Goal: Task Accomplishment & Management: Manage account settings

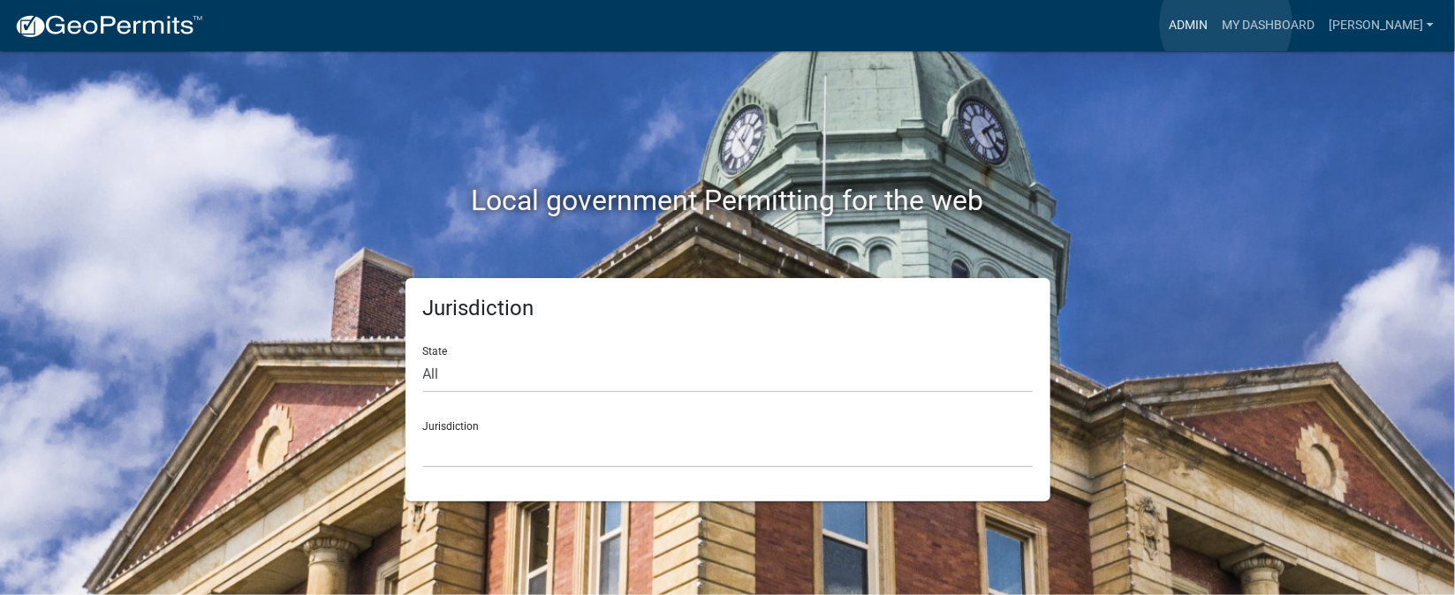
click at [1215, 24] on link "Admin" at bounding box center [1188, 26] width 53 height 34
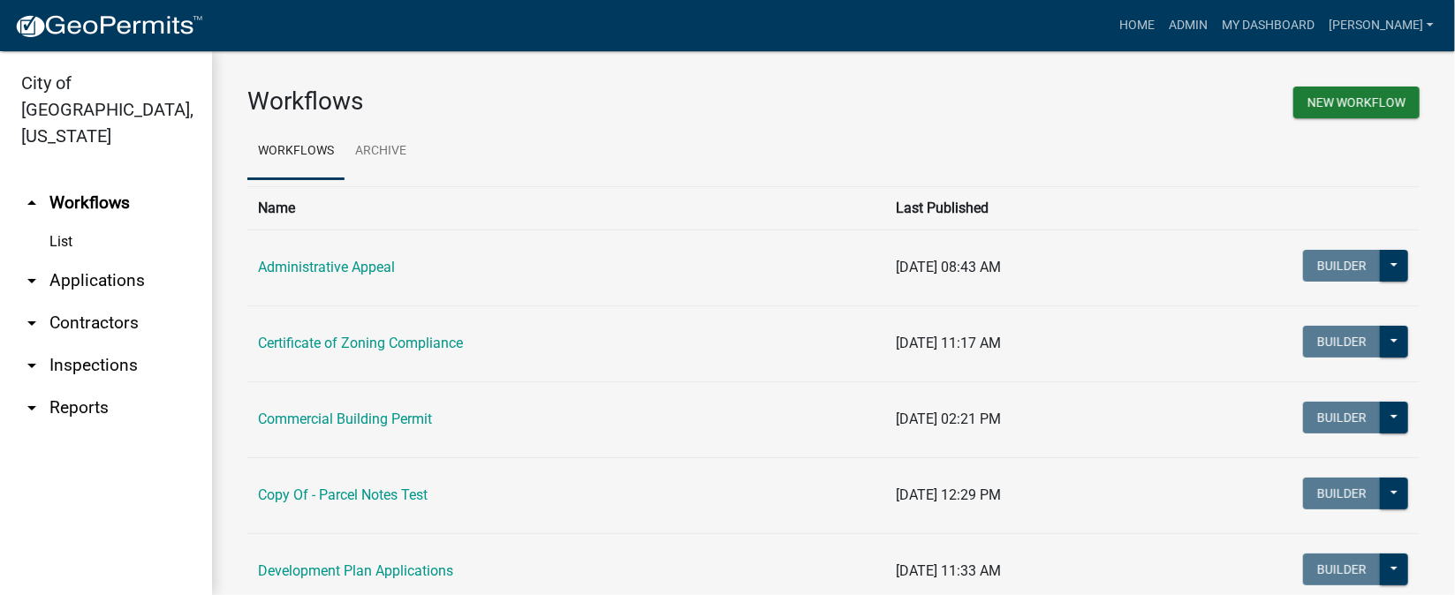
click at [79, 344] on link "arrow_drop_down Inspections" at bounding box center [106, 365] width 212 height 42
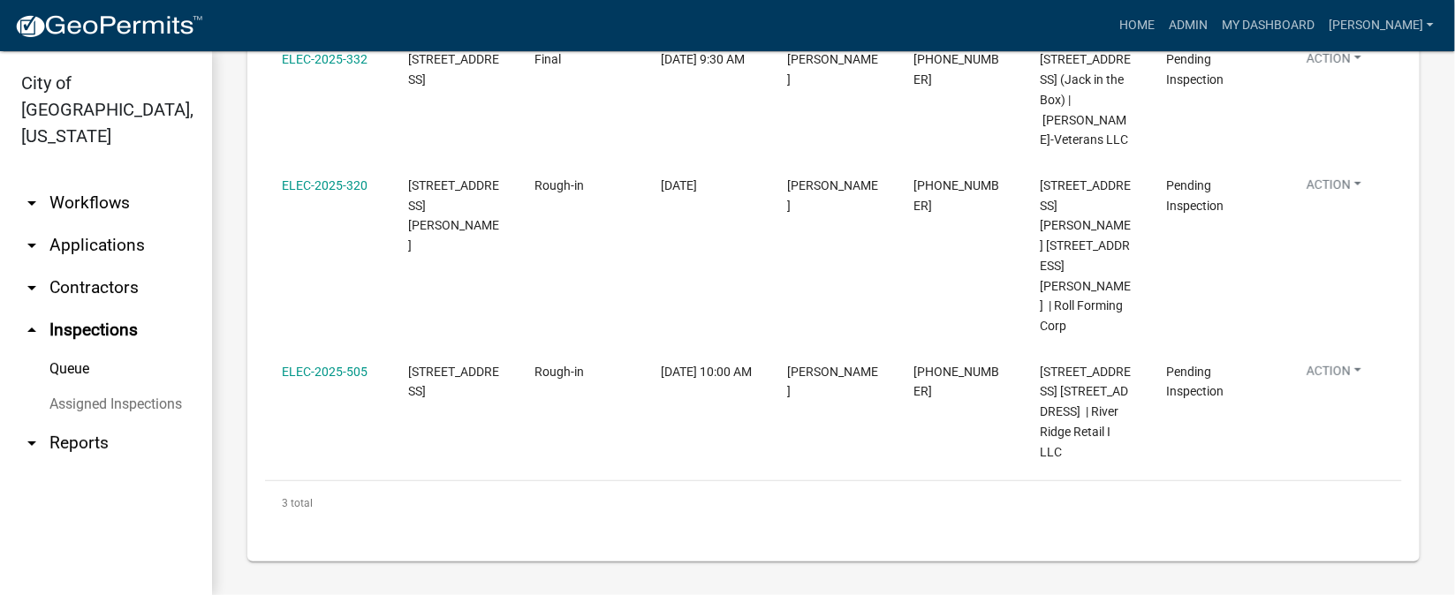
scroll to position [251, 0]
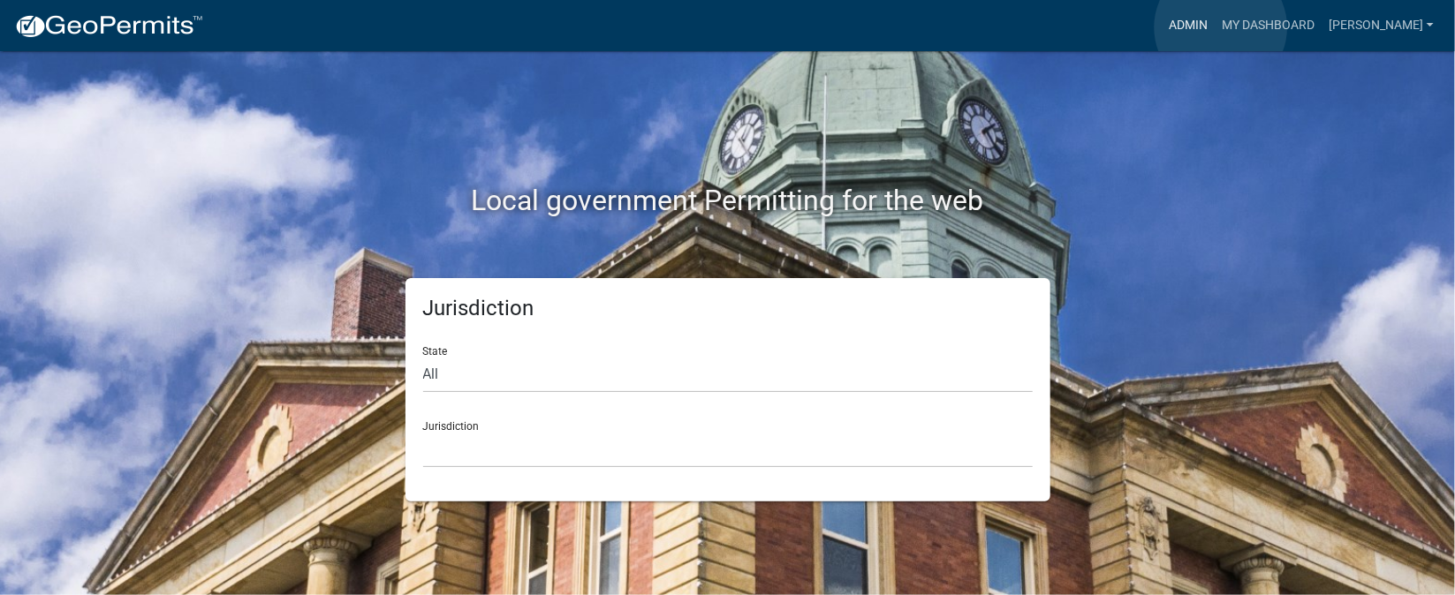
click at [1215, 27] on link "Admin" at bounding box center [1188, 26] width 53 height 34
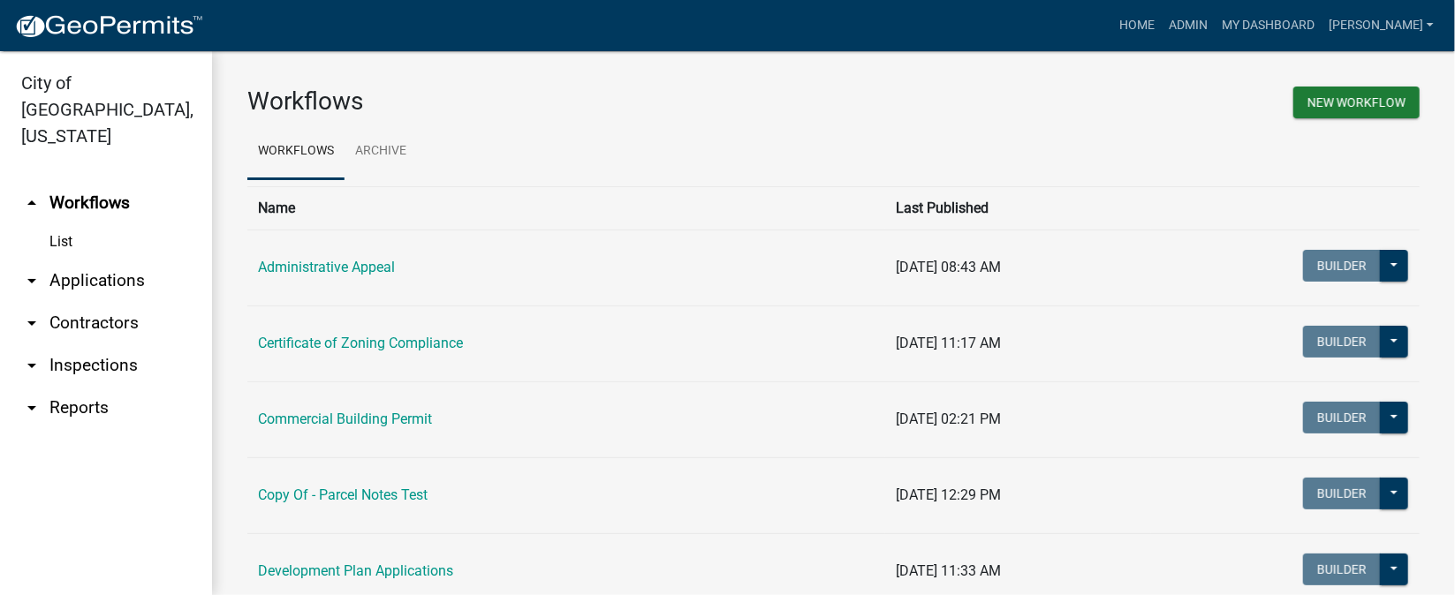
click at [93, 344] on link "arrow_drop_down Inspections" at bounding box center [106, 365] width 212 height 42
